Goal: Information Seeking & Learning: Compare options

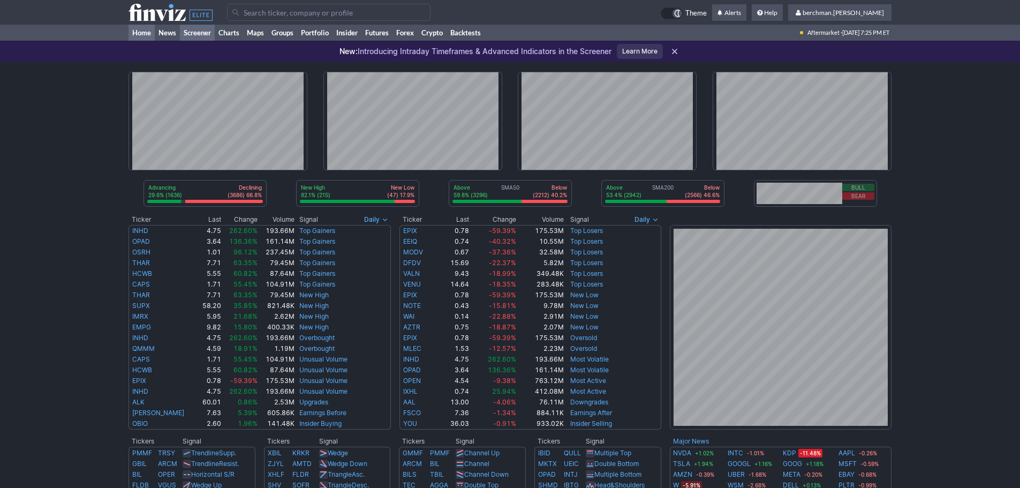
click at [198, 34] on link "Screener" at bounding box center [197, 33] width 35 height 16
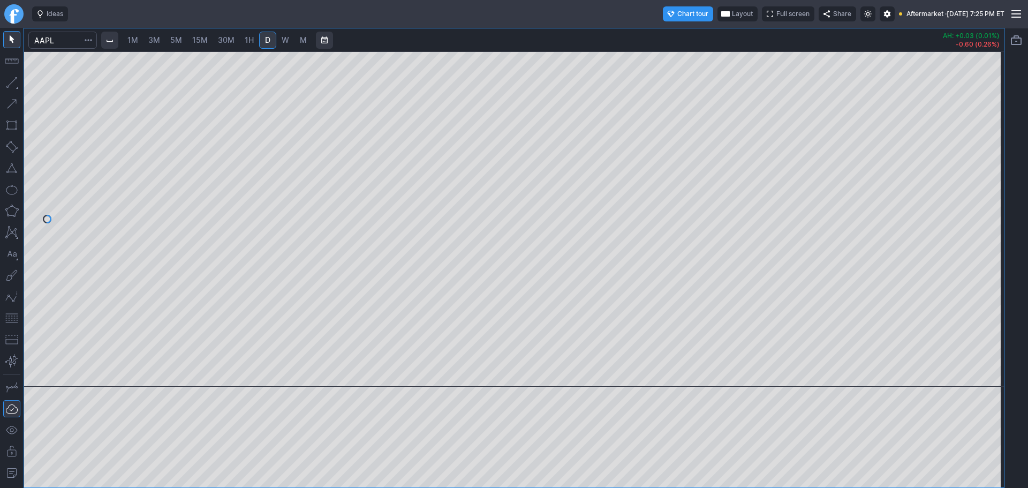
click at [732, 11] on span "Layout" at bounding box center [742, 14] width 21 height 11
click at [768, 37] on div "Layout" at bounding box center [702, 34] width 138 height 15
click at [763, 37] on button "Layout" at bounding box center [760, 34] width 15 height 15
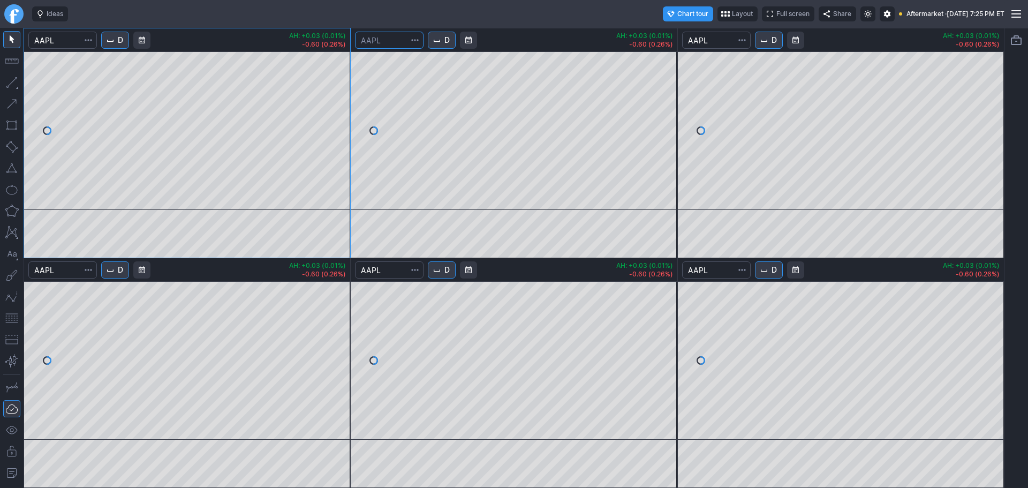
click at [382, 35] on input "Search" at bounding box center [389, 40] width 69 height 17
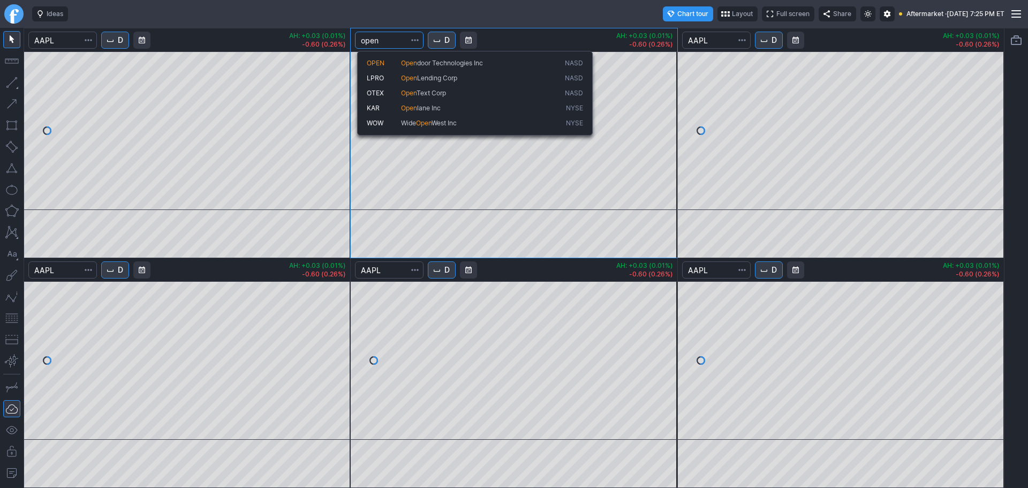
type input "open"
click at [376, 62] on span "OPEN" at bounding box center [376, 63] width 18 height 8
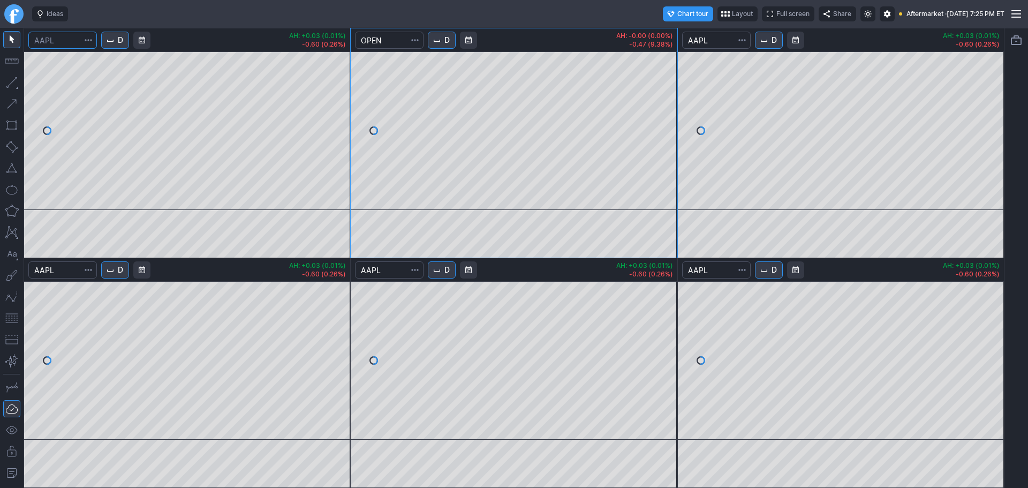
click at [71, 41] on input "Search" at bounding box center [62, 40] width 69 height 17
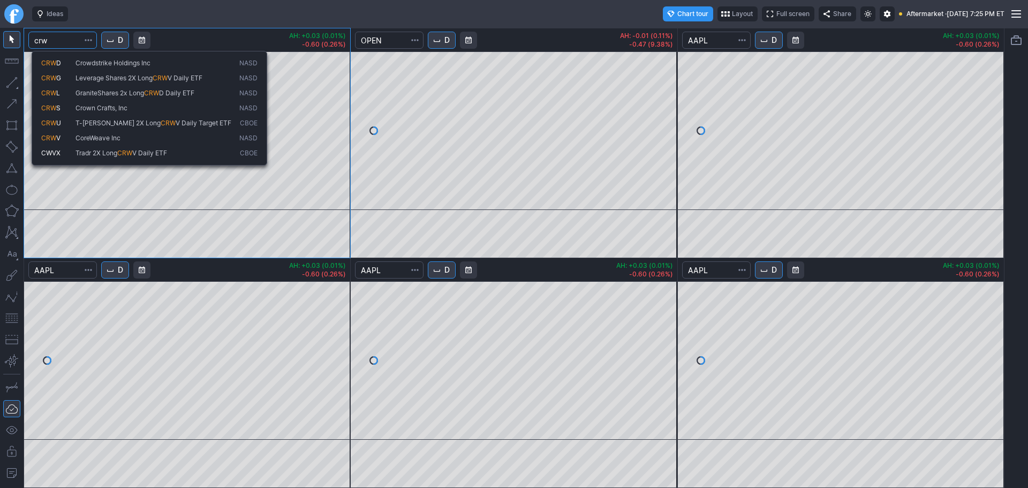
type input "crw"
click at [89, 136] on span "CoreWeave Inc" at bounding box center [97, 138] width 45 height 8
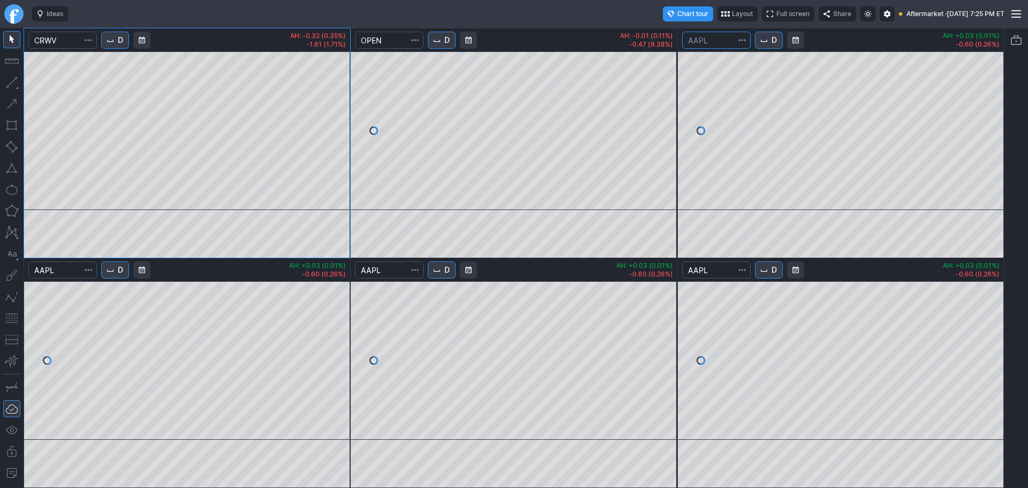
click at [724, 43] on input "Search" at bounding box center [716, 40] width 69 height 17
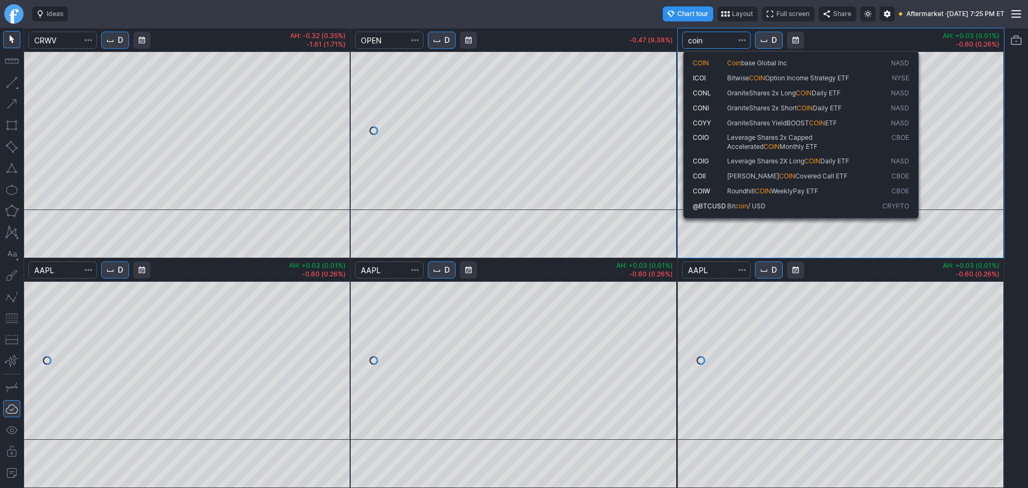
type input "coin"
click at [726, 57] on button "COIN Coin base Global Inc NASD" at bounding box center [801, 63] width 226 height 15
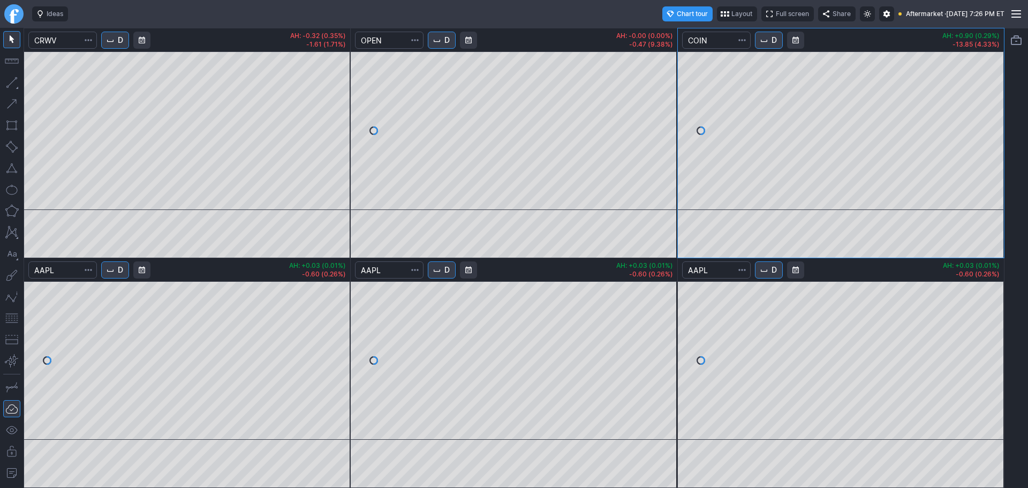
click at [771, 42] on button "D" at bounding box center [769, 40] width 28 height 17
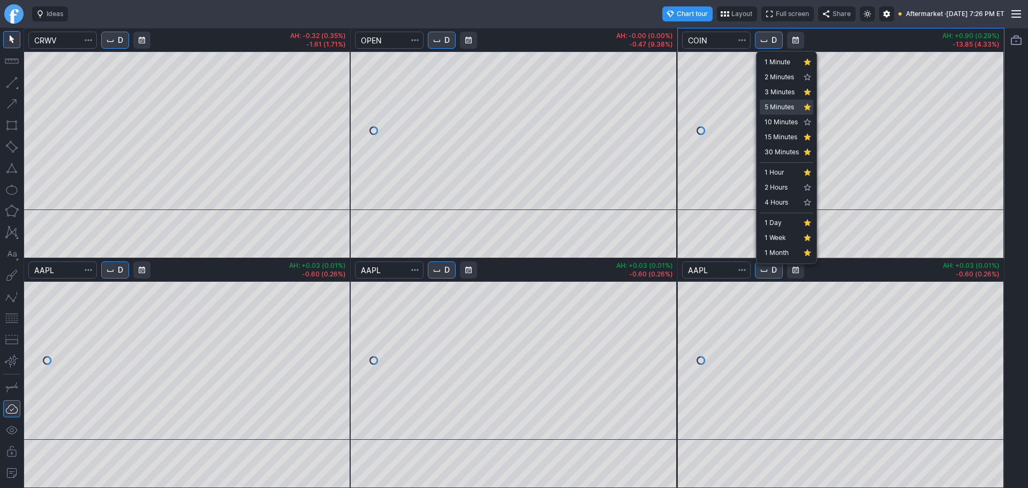
click at [786, 106] on span "5 Minutes" at bounding box center [781, 107] width 34 height 11
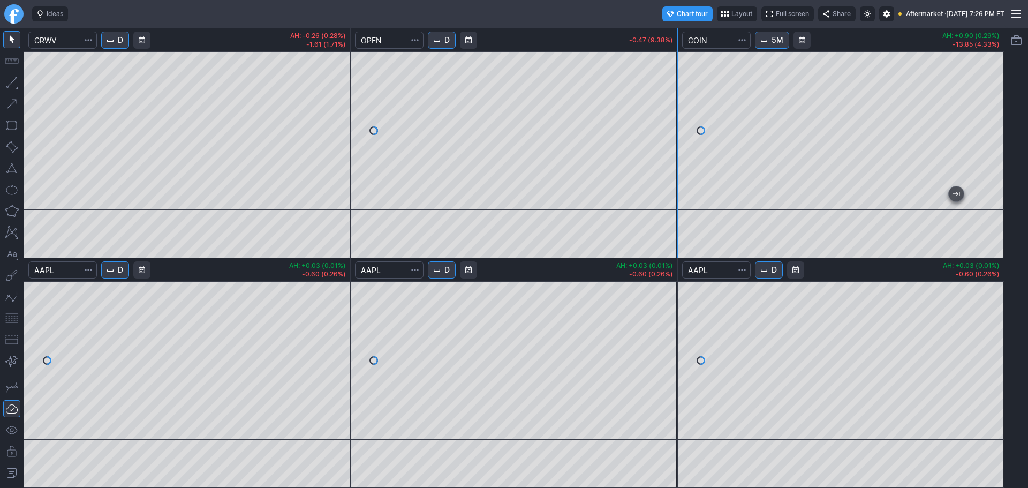
click at [779, 38] on span "5M" at bounding box center [777, 40] width 12 height 11
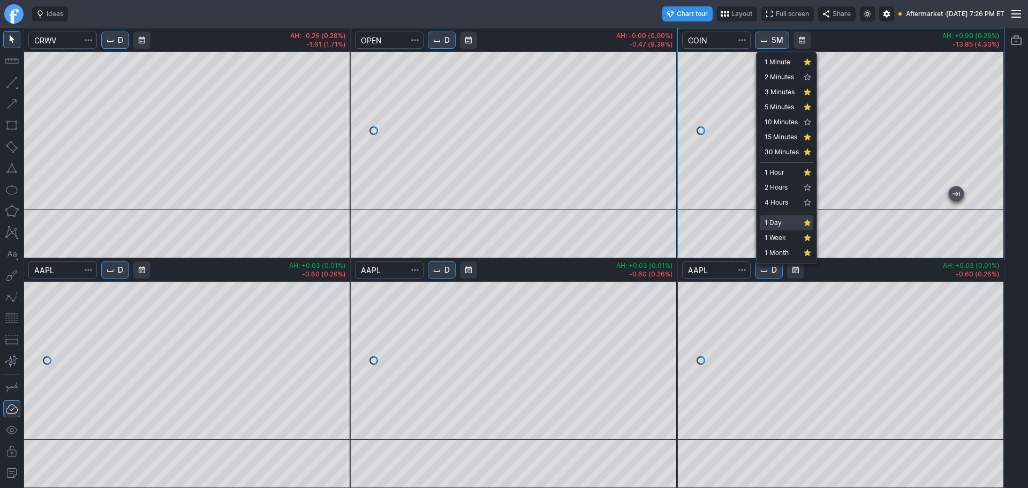
click at [788, 223] on span "1 Day" at bounding box center [781, 222] width 34 height 11
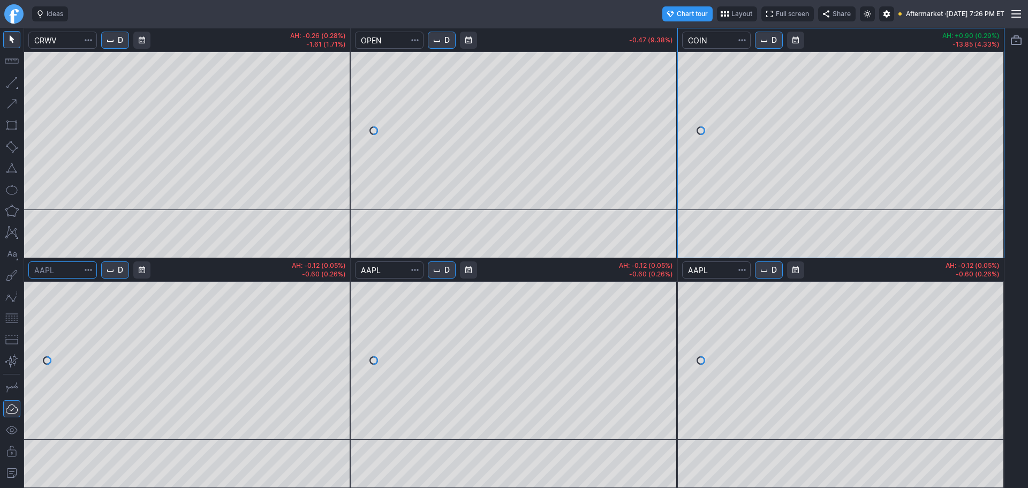
click at [55, 272] on input "Search" at bounding box center [62, 269] width 69 height 17
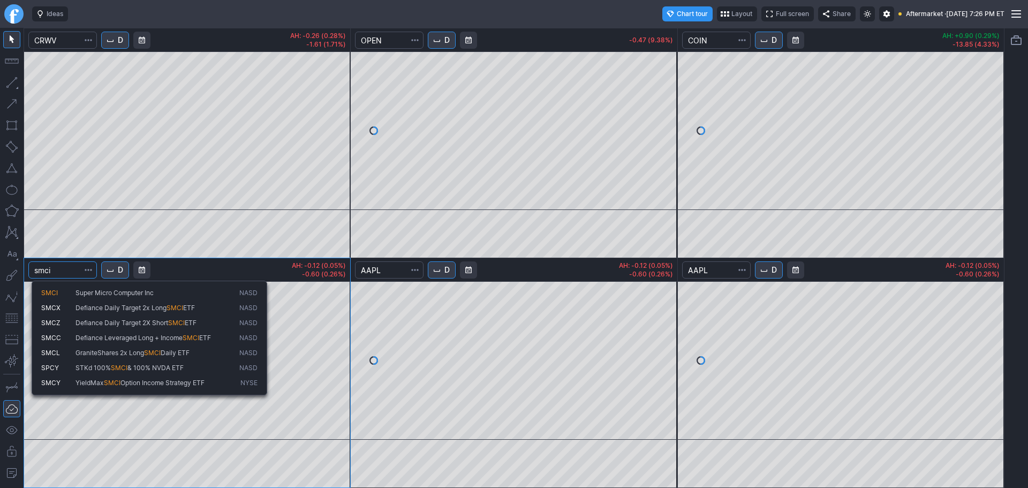
type input "smci"
click at [95, 293] on span "Super Micro Computer Inc" at bounding box center [114, 293] width 78 height 8
